Goal: Information Seeking & Learning: Learn about a topic

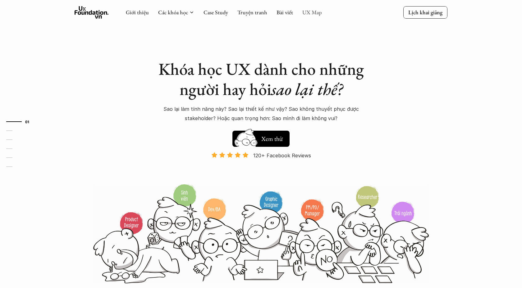
click at [305, 15] on link "UX Map" at bounding box center [312, 12] width 20 height 7
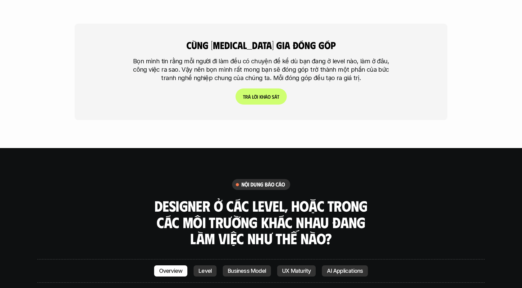
scroll to position [1581, 0]
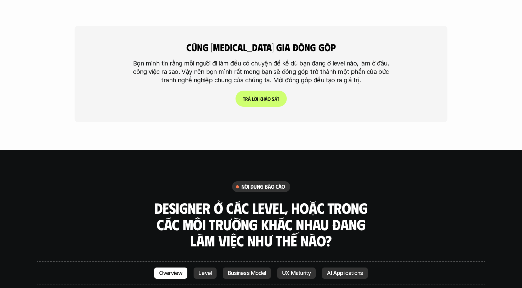
click at [262, 60] on div "cùng [MEDICAL_DATA] gia đóng góp Bọn mình tin rằng mỗi người đi làm đều có chuy…" at bounding box center [261, 74] width 373 height 97
click at [262, 91] on link "T r ả l ờ i k h ả o s á t" at bounding box center [261, 99] width 51 height 16
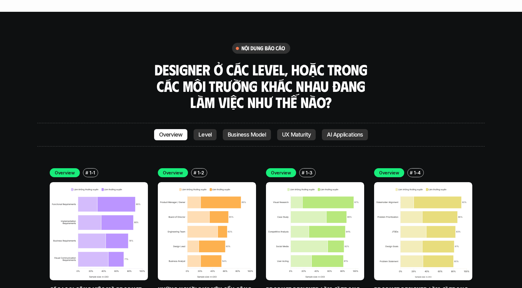
scroll to position [1719, 0]
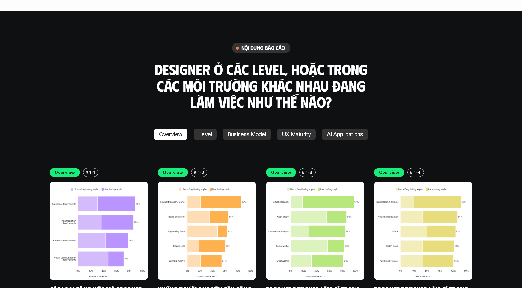
click at [90, 169] on p "1-1" at bounding box center [93, 172] width 6 height 7
click at [72, 169] on p "Overview" at bounding box center [65, 172] width 20 height 7
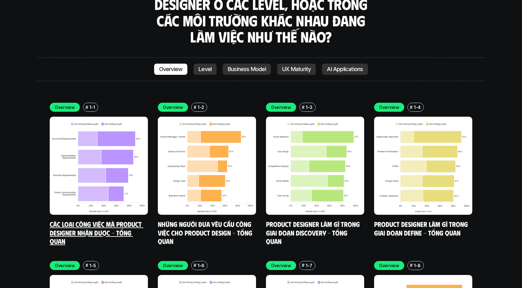
click at [110, 220] on link "Các loại công việc mà Product Designer nhận được - Tổng quan" at bounding box center [97, 232] width 94 height 25
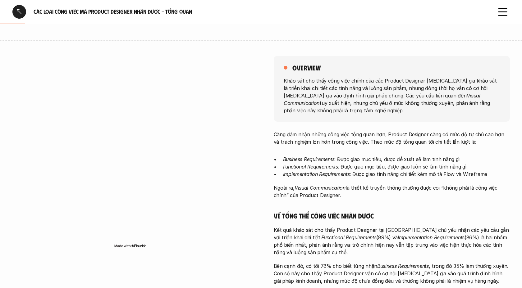
scroll to position [61, 0]
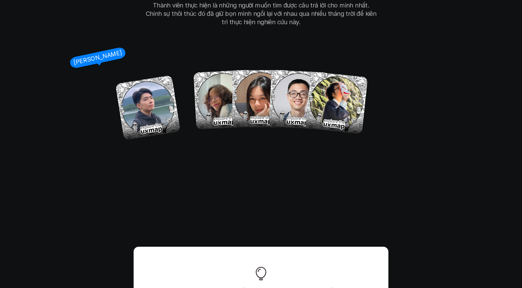
scroll to position [3732, 0]
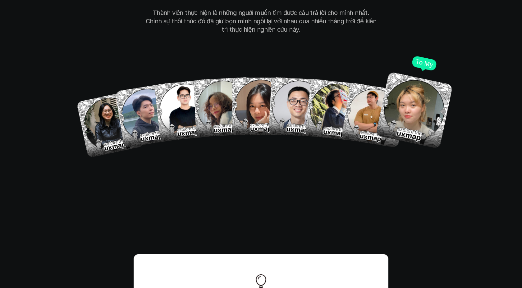
click at [423, 58] on p "To My" at bounding box center [424, 63] width 19 height 11
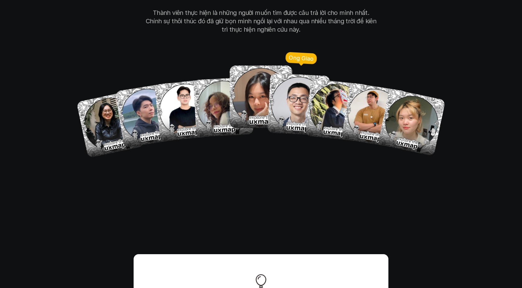
click at [289, 85] on img at bounding box center [298, 104] width 63 height 63
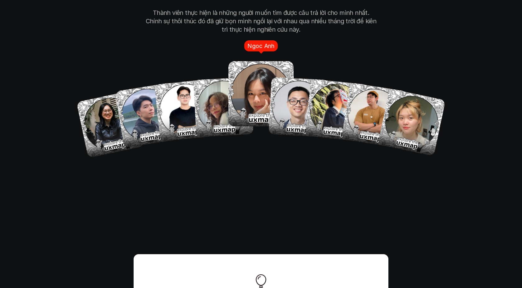
click at [252, 88] on img at bounding box center [260, 94] width 65 height 65
click at [239, 88] on img at bounding box center [260, 94] width 65 height 65
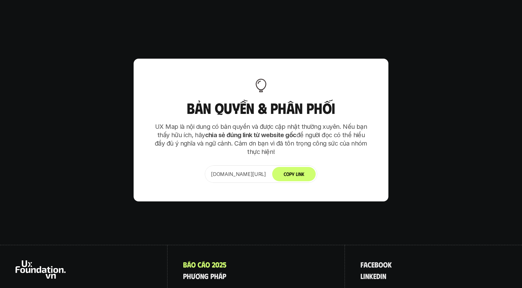
scroll to position [3979, 0]
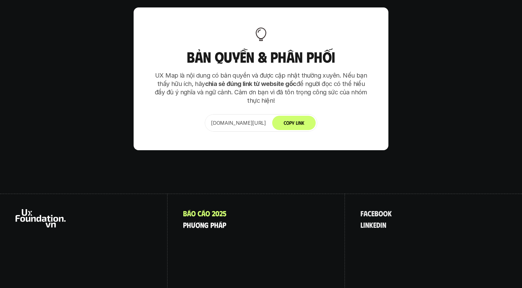
click at [214, 221] on p "p h ư ơ n g p h á p" at bounding box center [204, 225] width 43 height 8
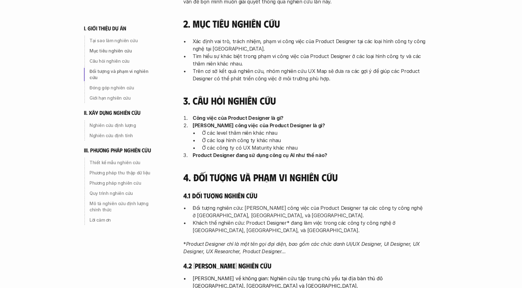
scroll to position [214, 0]
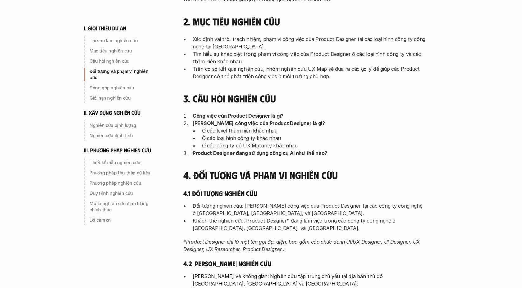
click at [263, 136] on p "Ở các loại hình công ty khác nhau" at bounding box center [314, 138] width 224 height 7
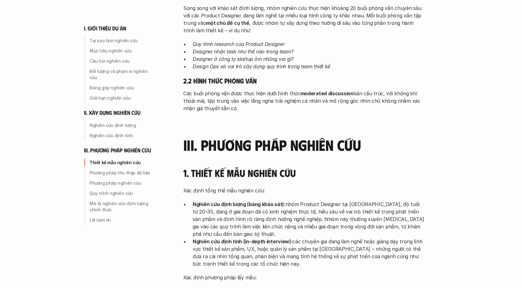
scroll to position [1286, 0]
drag, startPoint x: 350, startPoint y: 63, endPoint x: 301, endPoint y: 61, distance: 49.4
click at [301, 90] on strong "moderated discussion" at bounding box center [327, 93] width 53 height 6
copy strong "moderated discussion"
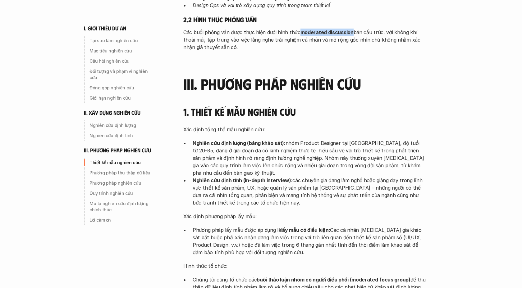
scroll to position [1352, 0]
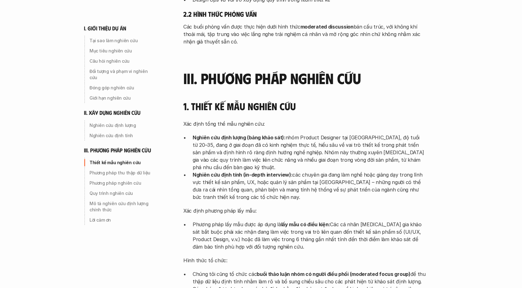
click at [261, 221] on p "Phương pháp lấy mẫu được áp dụng là lấy mẫu có điều kiện: Các cá nhân [MEDICAL_…" at bounding box center [309, 236] width 233 height 30
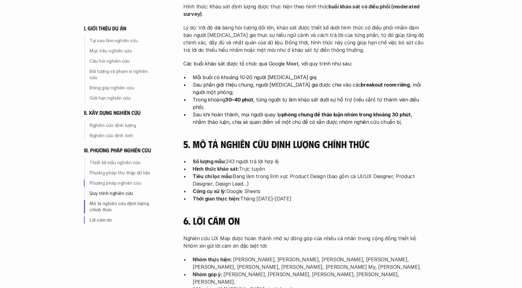
scroll to position [1875, 0]
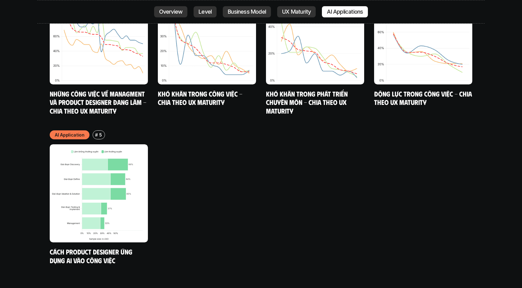
scroll to position [3342, 0]
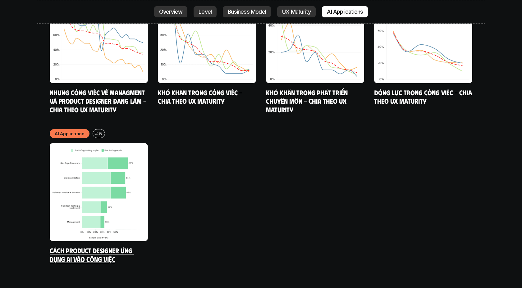
click at [125, 143] on img at bounding box center [99, 192] width 98 height 98
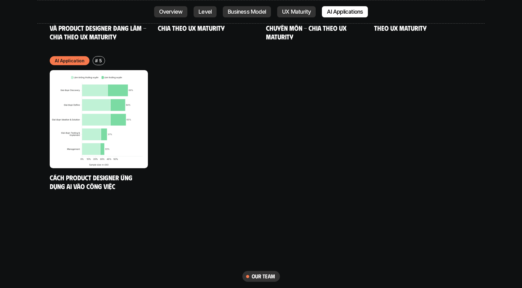
scroll to position [3415, 0]
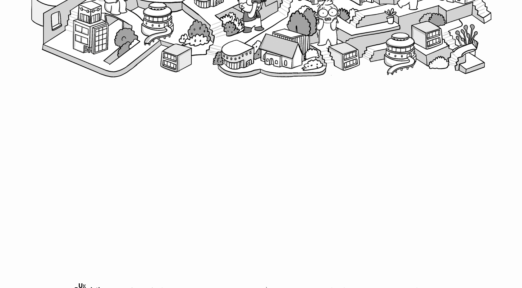
scroll to position [321, 0]
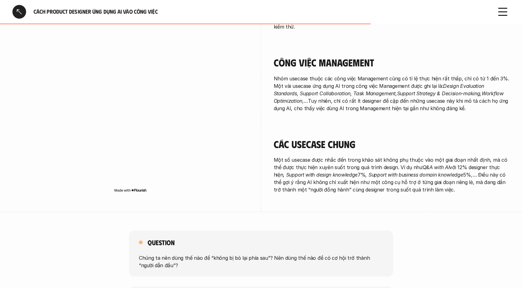
scroll to position [1150, 0]
